Goal: Obtain resource: Download file/media

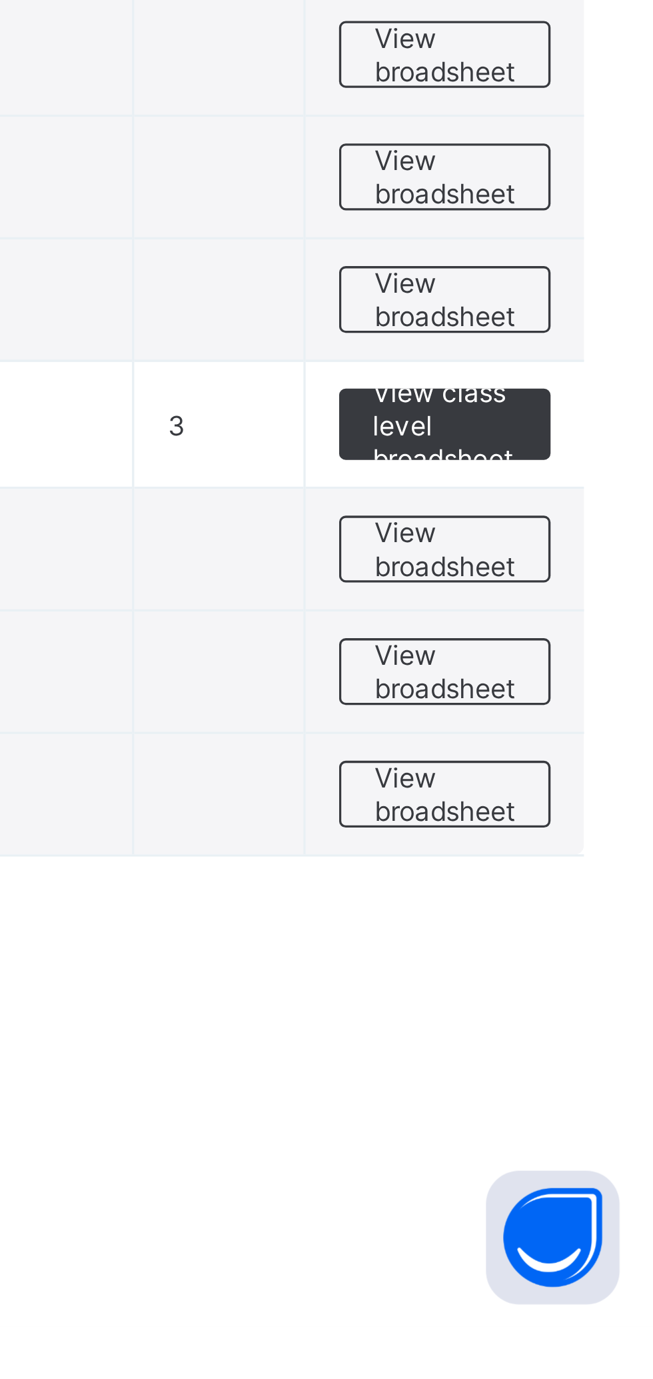
click at [594, 1139] on span "View broadsheet" at bounding box center [588, 1146] width 42 height 20
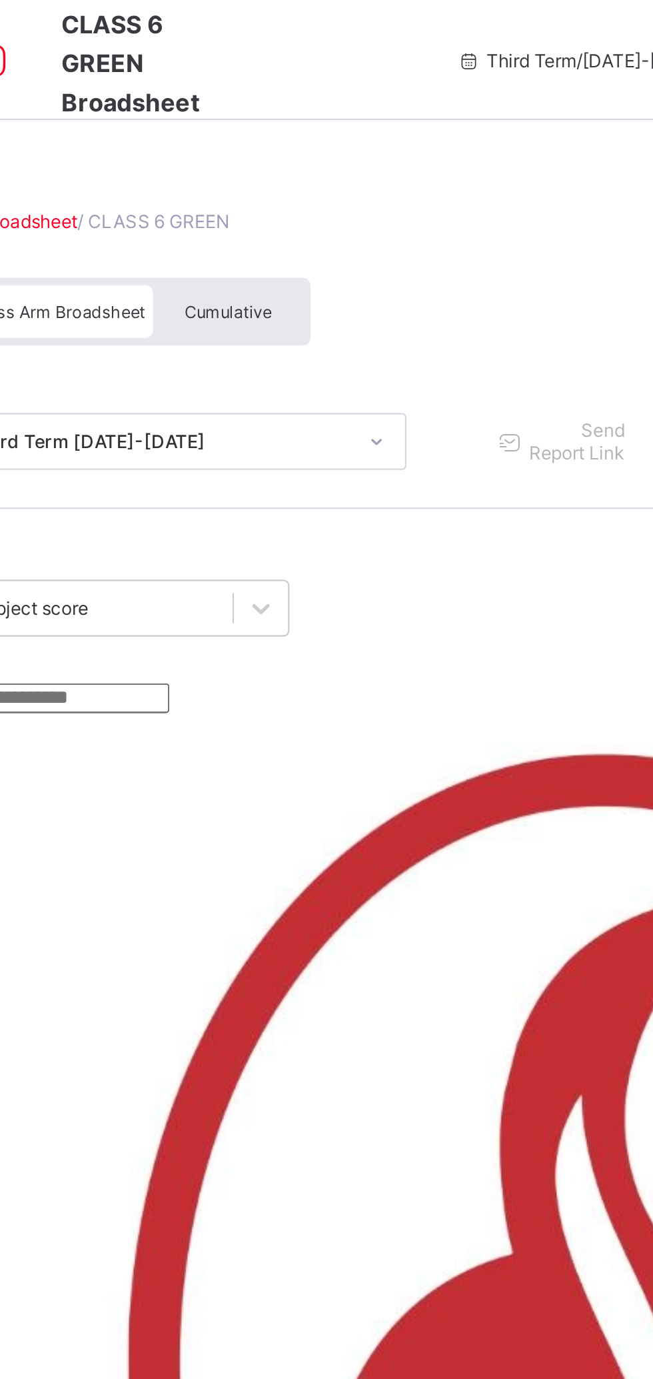
click at [292, 137] on span "Cumulative" at bounding box center [294, 138] width 39 height 9
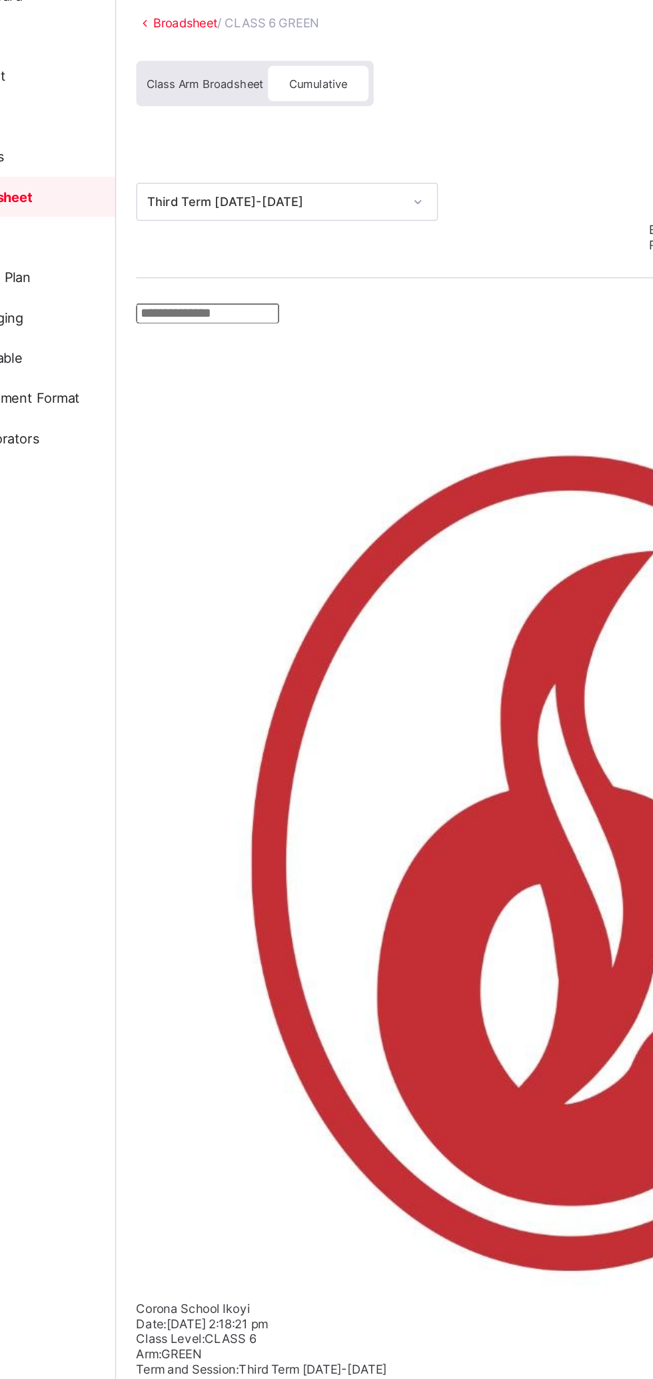
scroll to position [678, 0]
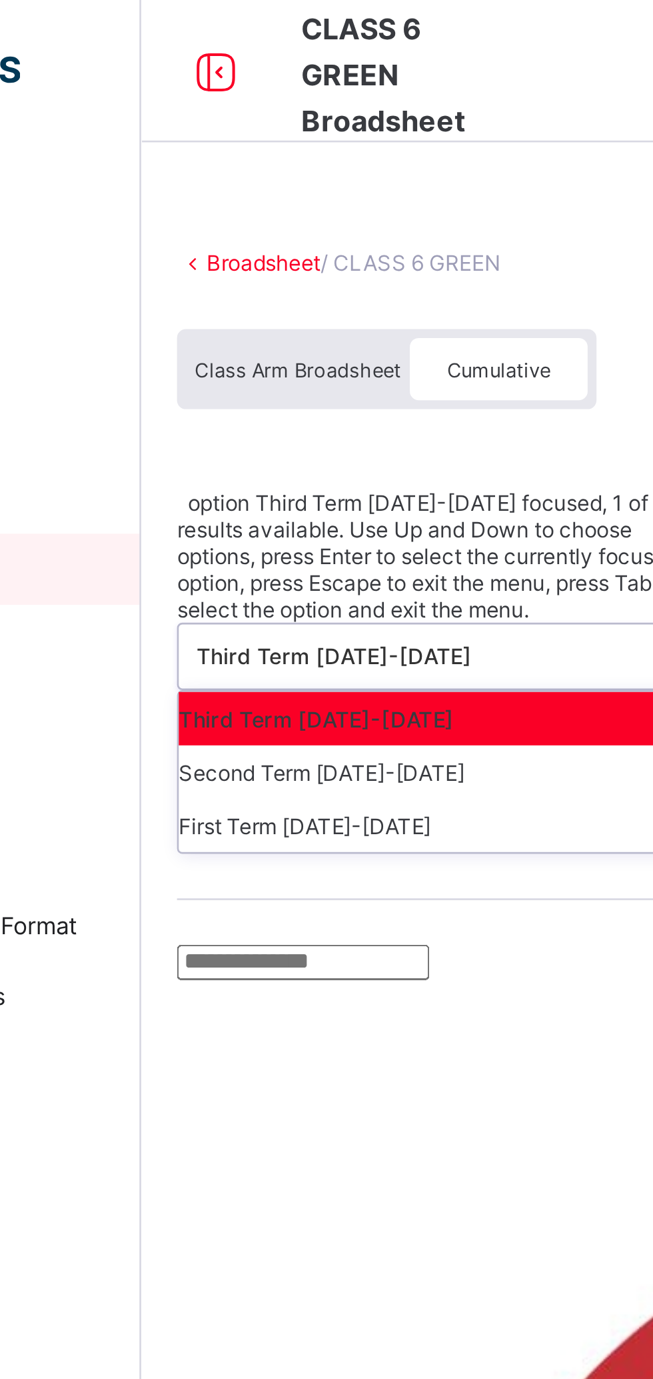
click at [193, 279] on div "Second Term 2024-2025" at bounding box center [273, 289] width 199 height 20
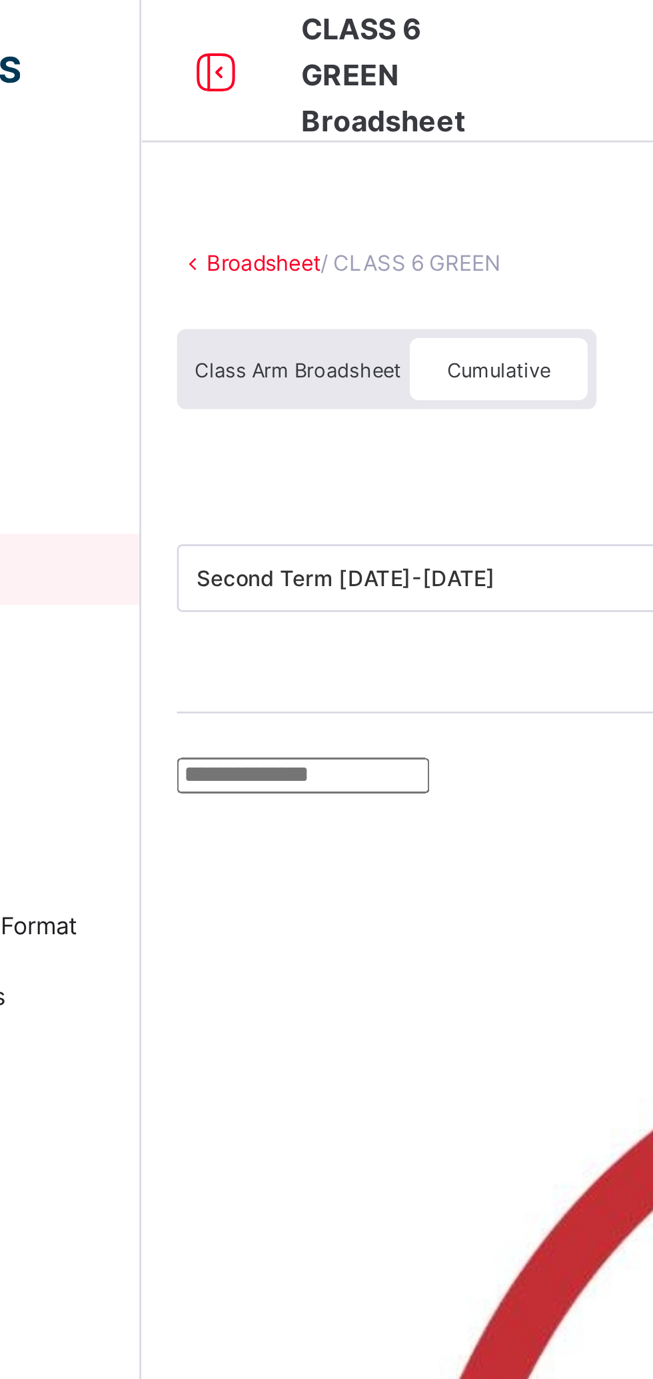
click at [216, 137] on span "Class Arm Broadsheet" at bounding box center [218, 138] width 77 height 9
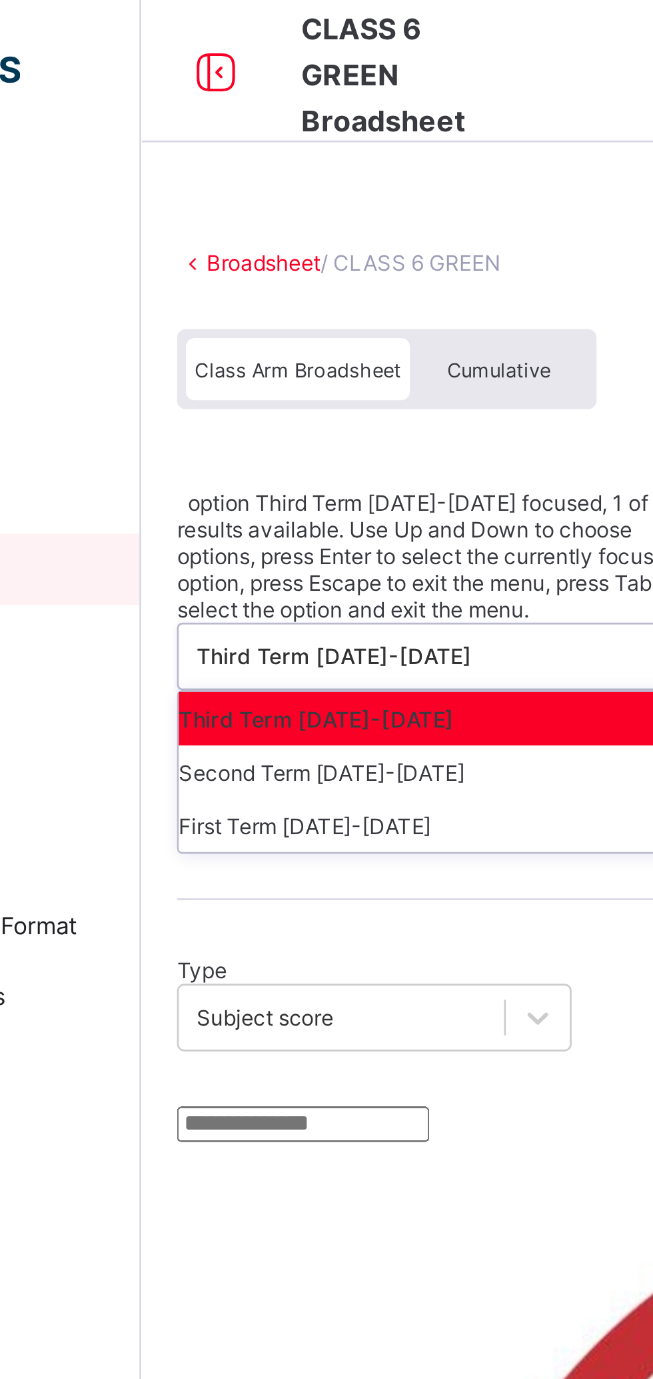
click at [286, 279] on div "Second Term 2024-2025" at bounding box center [273, 289] width 199 height 20
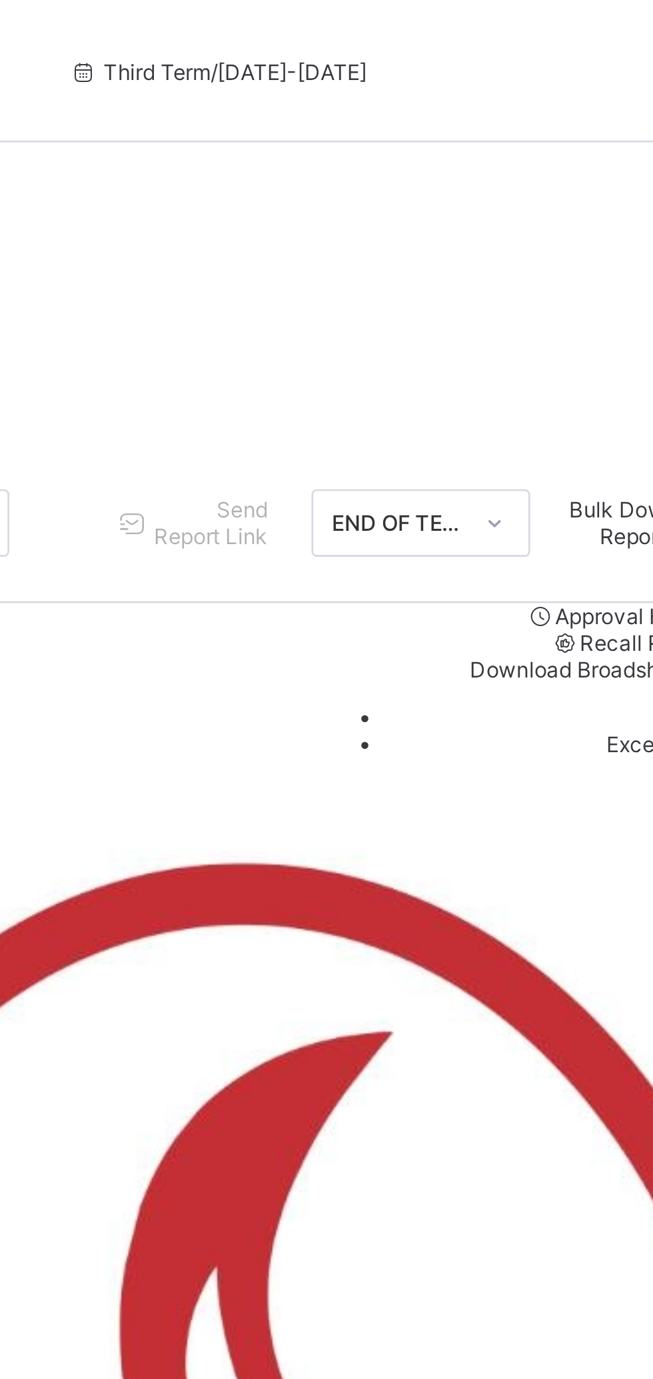
click at [509, 151] on div "Class Arm Broadsheet Cumulative" at bounding box center [406, 142] width 467 height 50
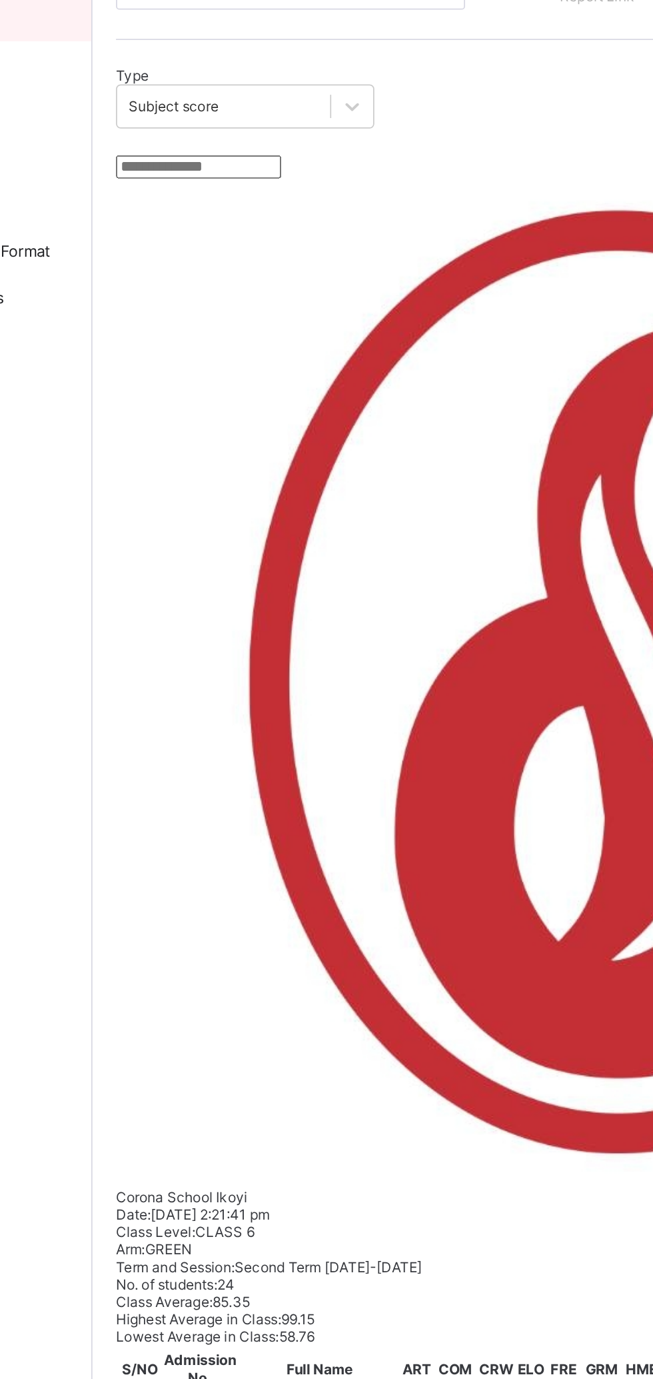
scroll to position [532, 0]
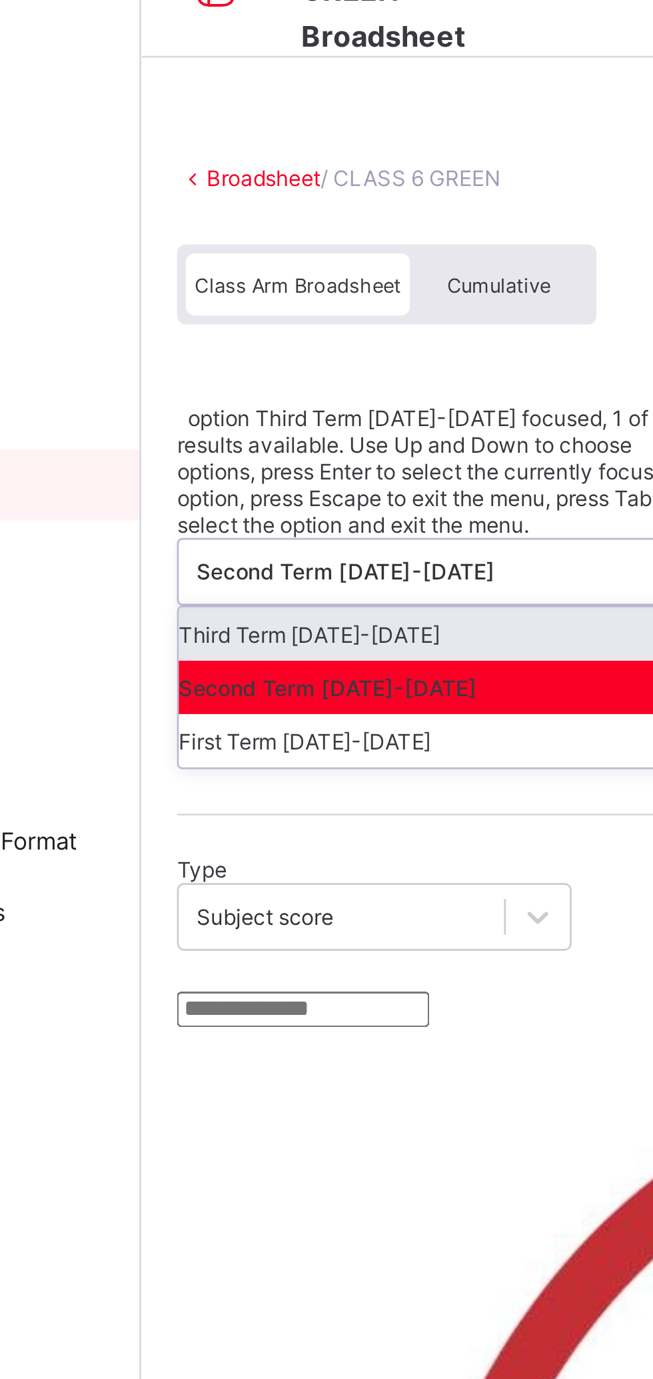
click at [271, 299] on div "First Term 2024-2025" at bounding box center [273, 309] width 199 height 20
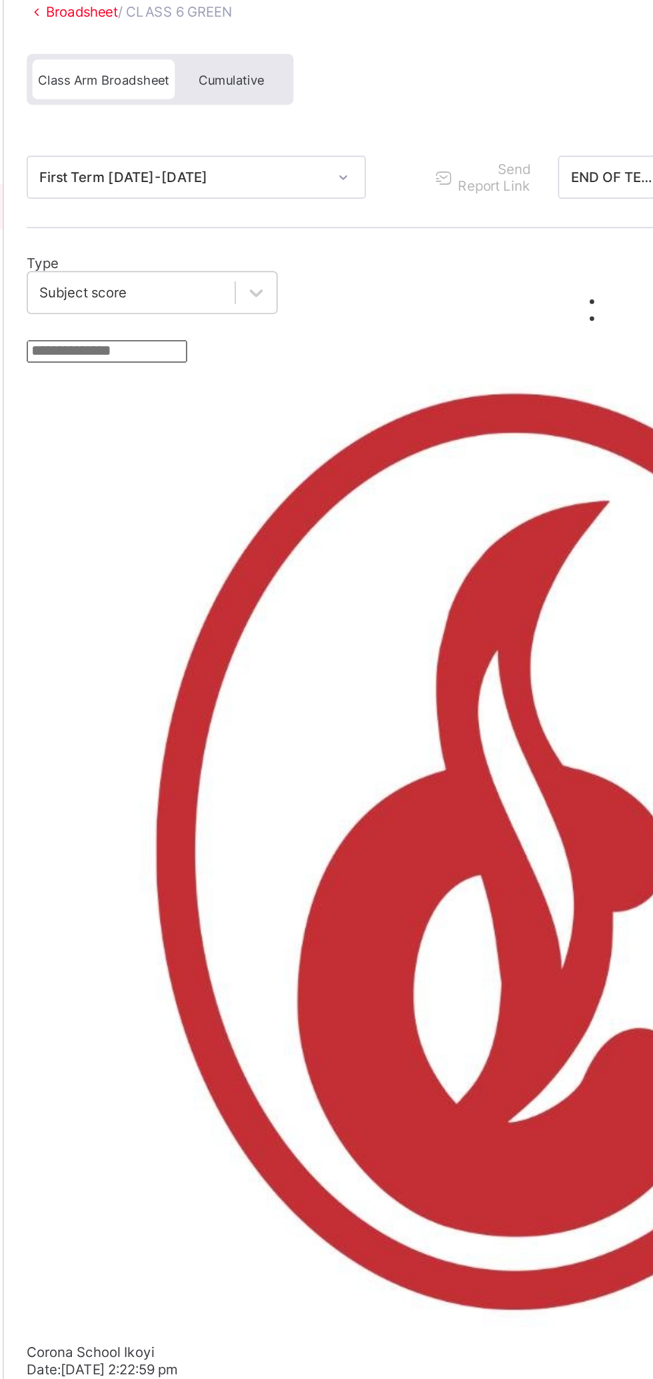
scroll to position [532, 68]
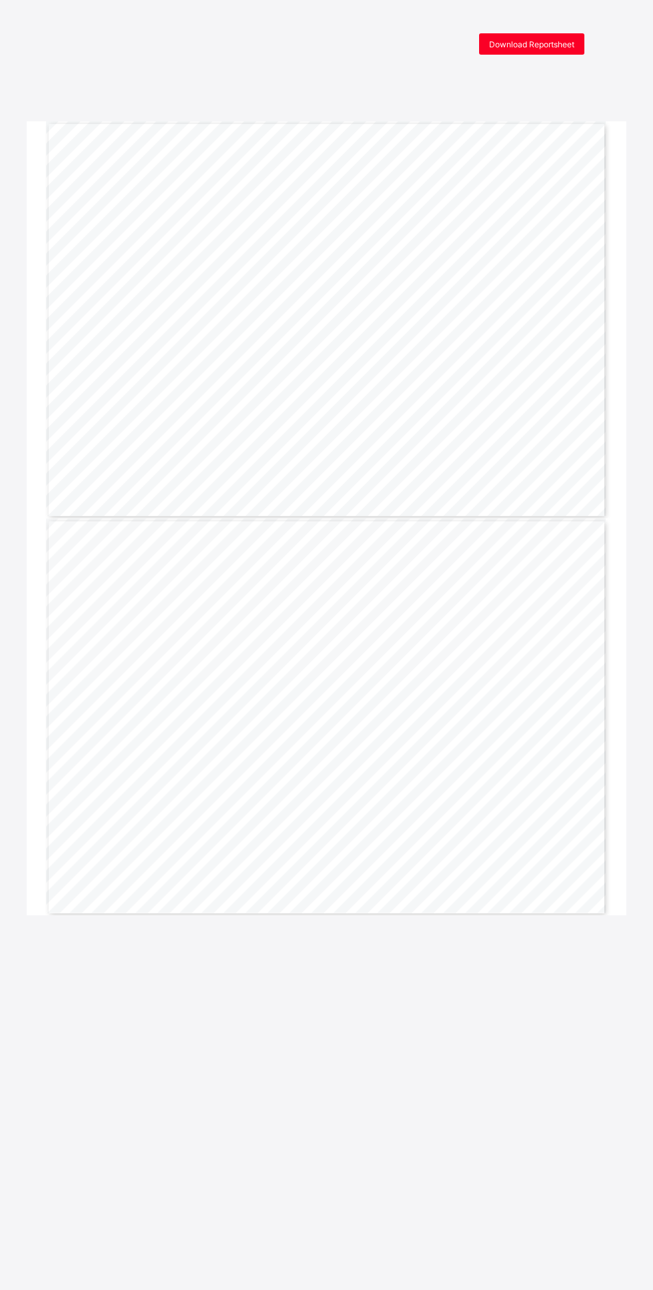
click at [557, 48] on span "Download Reportsheet" at bounding box center [531, 44] width 85 height 10
click at [559, 49] on div "Download Reportsheet" at bounding box center [531, 43] width 105 height 21
click at [531, 44] on span "Download Reportsheet" at bounding box center [531, 44] width 85 height 10
